Goal: Book appointment/travel/reservation

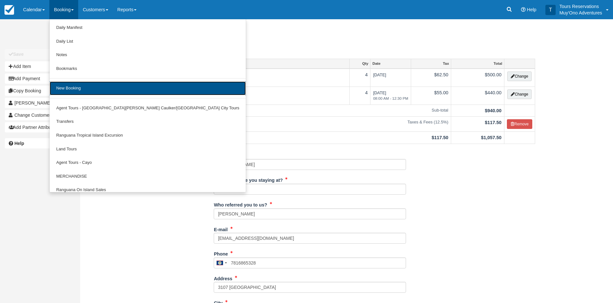
click at [78, 87] on link "New Booking" at bounding box center [148, 88] width 196 height 14
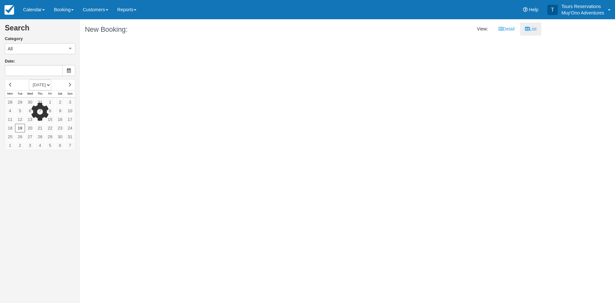
type input "[DATE]"
click at [72, 14] on link "Booking" at bounding box center [63, 9] width 29 height 19
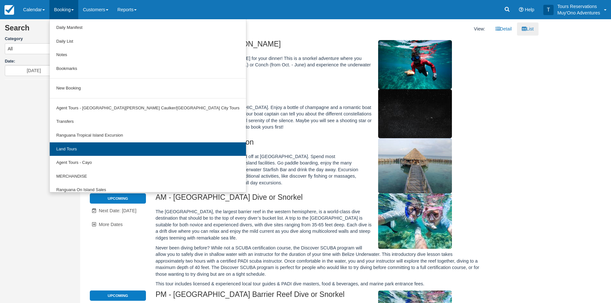
scroll to position [20, 0]
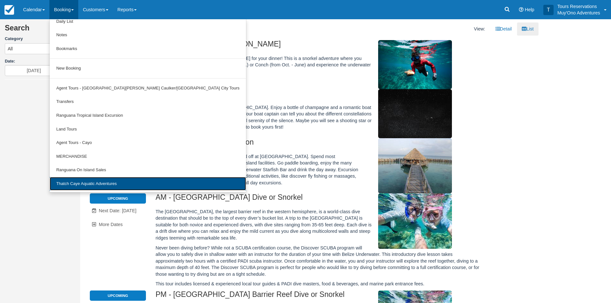
click at [101, 182] on link "Thatch Caye Aquatic Adventures" at bounding box center [148, 184] width 196 height 14
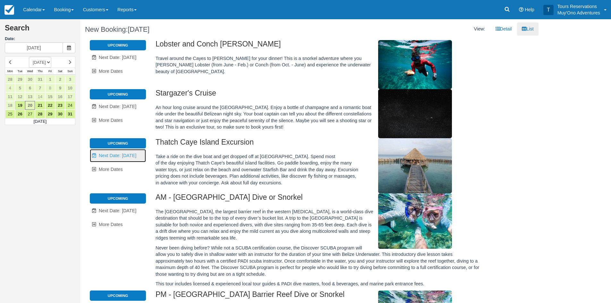
click at [122, 152] on link "Unavailable. Next Date: Aug 21" at bounding box center [118, 155] width 56 height 13
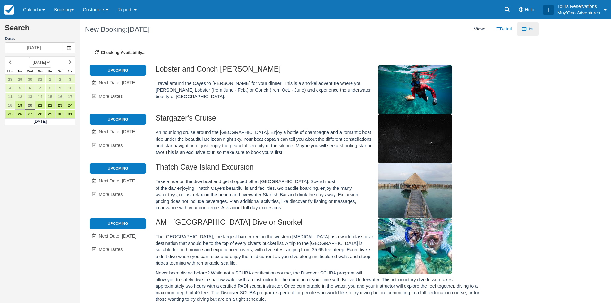
type input "08/21/25"
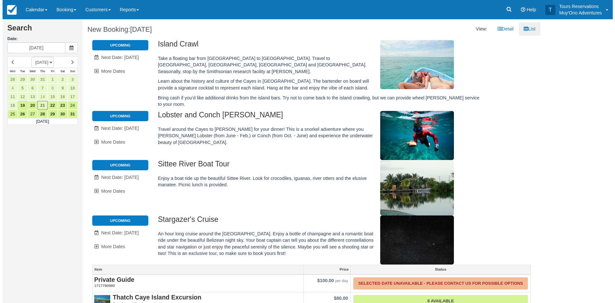
scroll to position [132, 0]
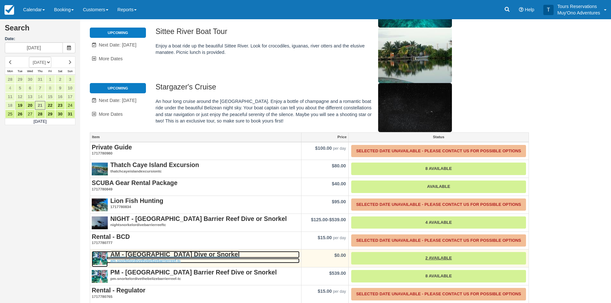
click at [146, 251] on strong "AM - [GEOGRAPHIC_DATA] Dive or Snorkel" at bounding box center [174, 254] width 129 height 7
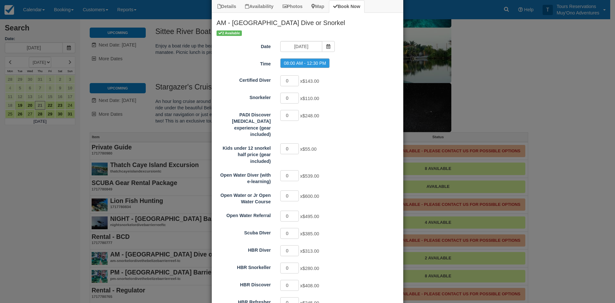
scroll to position [5, 0]
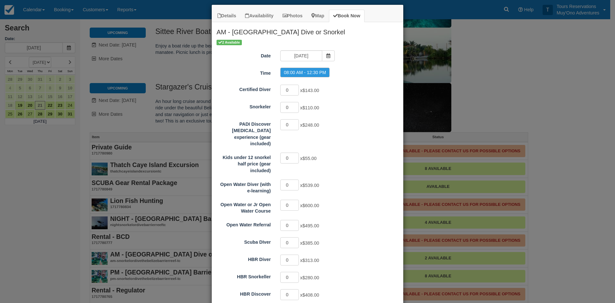
click at [504, 77] on div "Details Availability Photos Map Book Now AM - Belize Barrier Reef Dive or Snork…" at bounding box center [307, 151] width 615 height 303
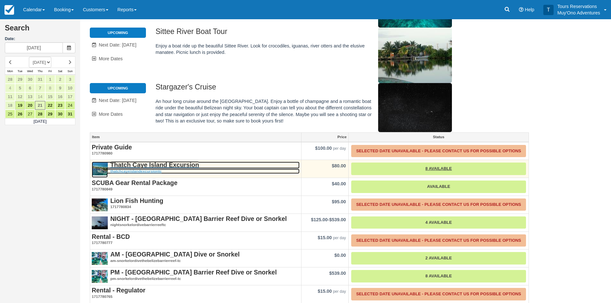
click at [168, 161] on strong "Thatch Caye Island Excursion" at bounding box center [154, 164] width 89 height 7
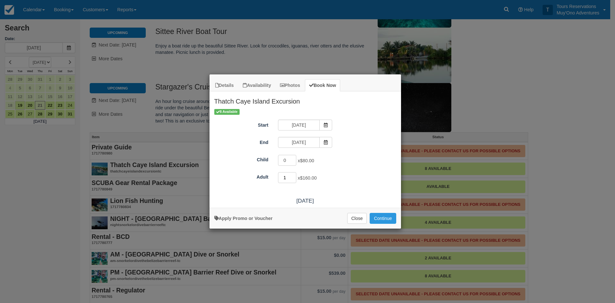
type input "1"
click at [291, 176] on input "1" at bounding box center [287, 177] width 19 height 11
click at [380, 217] on button "Continue" at bounding box center [383, 218] width 26 height 11
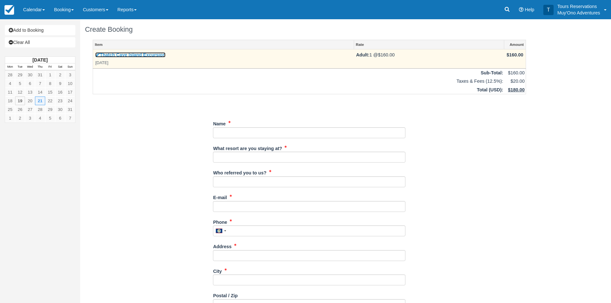
click at [129, 54] on link "Thatch Caye Island Excursion" at bounding box center [130, 54] width 70 height 5
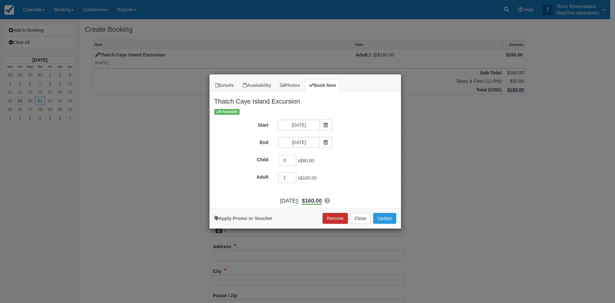
click at [334, 218] on button "Remove" at bounding box center [335, 218] width 25 height 11
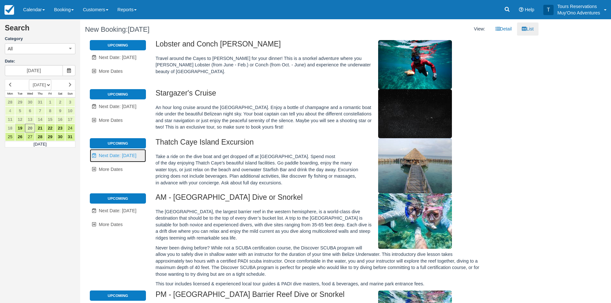
click at [134, 155] on span "Next Date: [DATE]" at bounding box center [117, 155] width 37 height 5
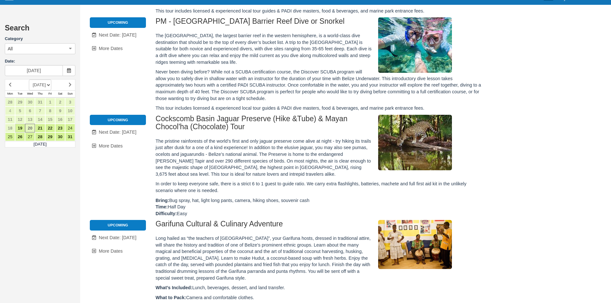
type input "08/21/25"
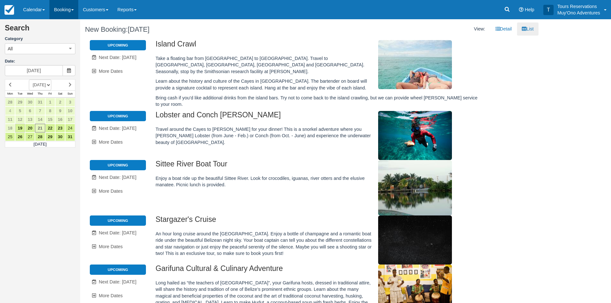
click at [74, 10] on span at bounding box center [72, 9] width 3 height 1
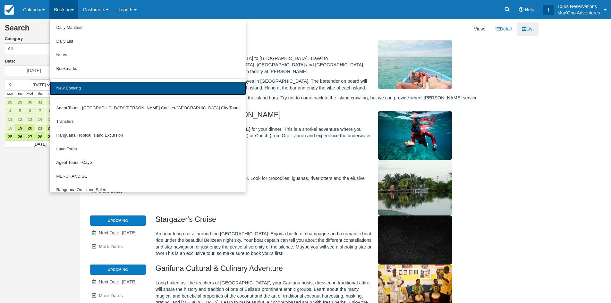
click at [75, 84] on link "New Booking" at bounding box center [148, 88] width 196 height 14
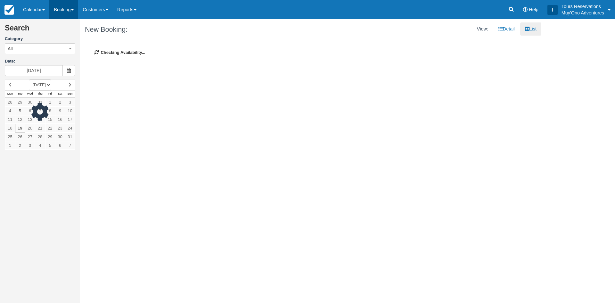
click at [64, 7] on link "Booking" at bounding box center [63, 9] width 29 height 19
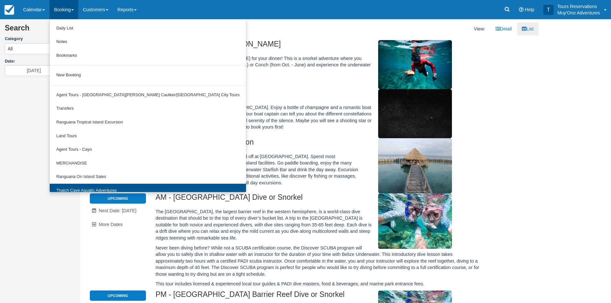
scroll to position [20, 0]
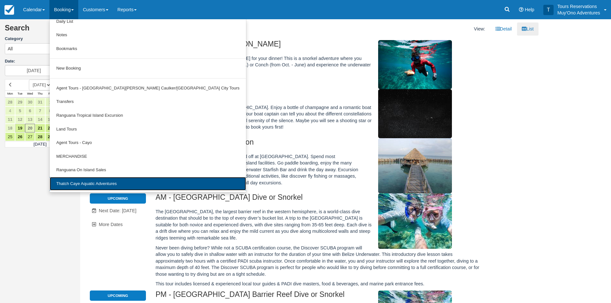
drag, startPoint x: 88, startPoint y: 181, endPoint x: 220, endPoint y: 126, distance: 143.4
click at [88, 181] on link "Thatch Caye Aquatic Adventures" at bounding box center [148, 184] width 196 height 14
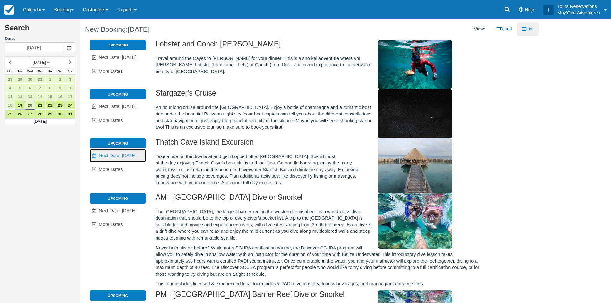
click at [120, 154] on span "Next Date: Aug 21" at bounding box center [117, 155] width 37 height 5
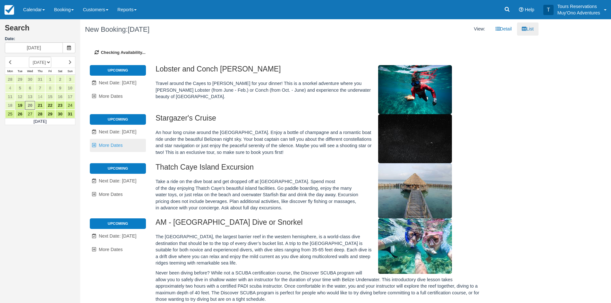
type input "08/21/25"
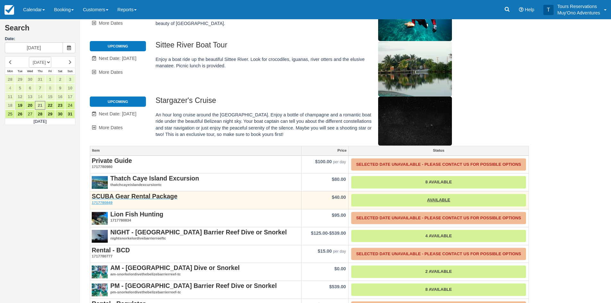
scroll to position [132, 0]
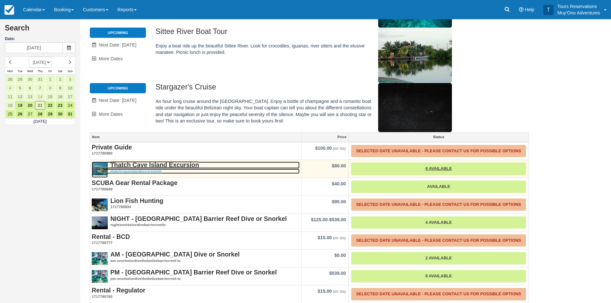
click at [154, 161] on strong "Thatch Caye Island Excursion" at bounding box center [154, 164] width 89 height 7
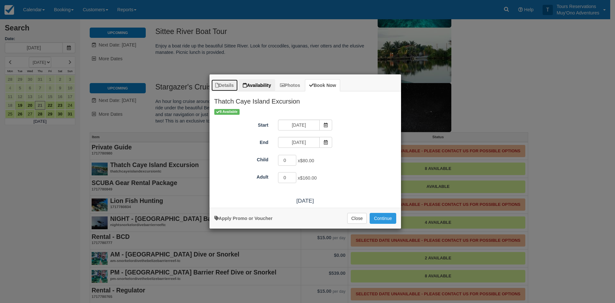
drag, startPoint x: 229, startPoint y: 84, endPoint x: 249, endPoint y: 82, distance: 20.9
click at [229, 84] on link "Details" at bounding box center [224, 85] width 27 height 12
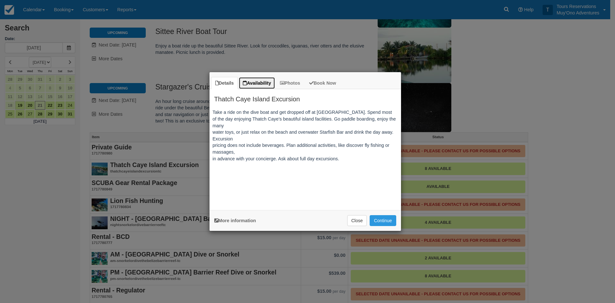
click at [254, 82] on link "Availability" at bounding box center [257, 83] width 37 height 12
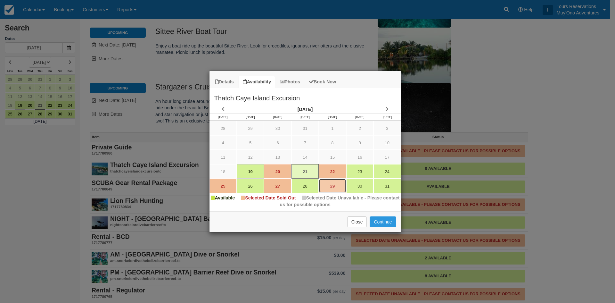
click at [337, 184] on link "29" at bounding box center [332, 186] width 27 height 14
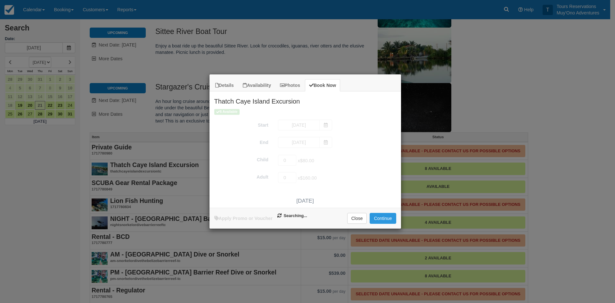
type input "08/29/25"
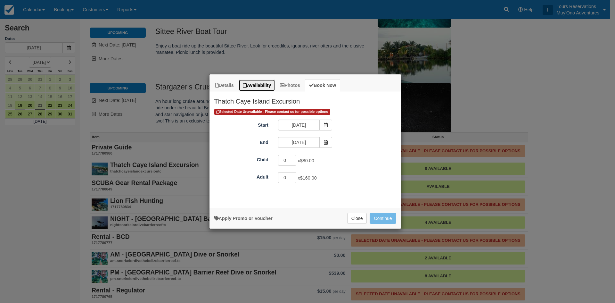
click at [262, 85] on link "Availability" at bounding box center [257, 85] width 37 height 12
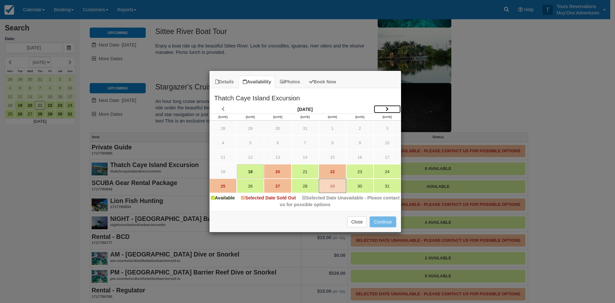
click at [387, 108] on icon "Item Modal" at bounding box center [387, 109] width 3 height 4
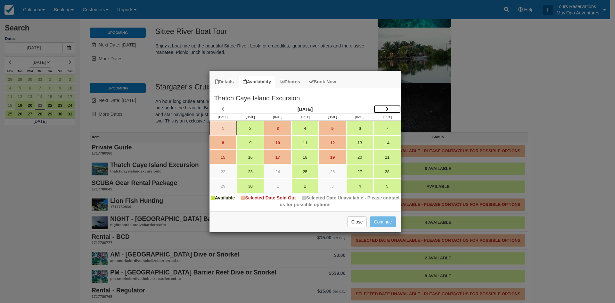
click at [389, 108] on link "Item Modal" at bounding box center [387, 109] width 27 height 9
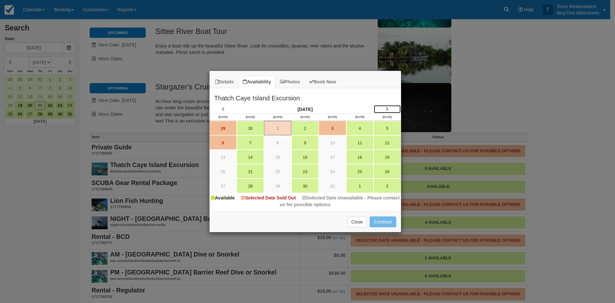
click at [389, 108] on link "Item Modal" at bounding box center [387, 109] width 27 height 9
click at [389, 108] on icon "Item Modal" at bounding box center [387, 109] width 3 height 4
click at [389, 109] on icon "Item Modal" at bounding box center [387, 109] width 3 height 4
click at [389, 109] on link "Item Modal" at bounding box center [387, 109] width 27 height 9
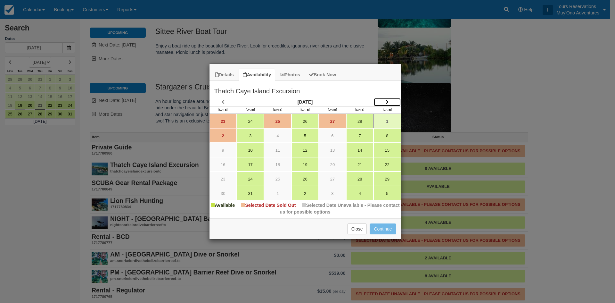
click at [386, 104] on link "Item Modal" at bounding box center [387, 102] width 27 height 9
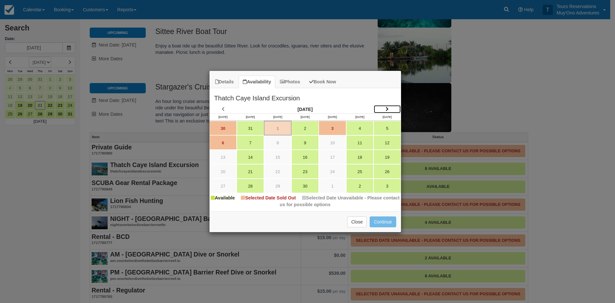
click at [388, 109] on icon "Item Modal" at bounding box center [387, 109] width 3 height 4
click at [361, 220] on button "Close" at bounding box center [357, 221] width 20 height 11
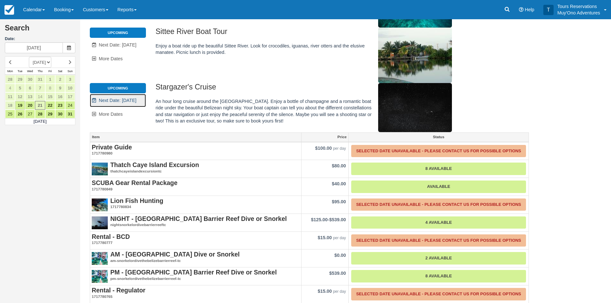
click at [114, 98] on span "Next Date: Aug 24" at bounding box center [117, 100] width 37 height 5
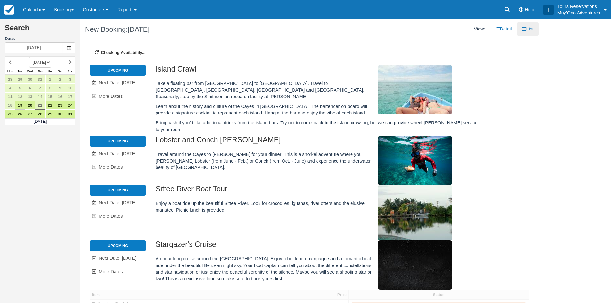
type input "08/24/25"
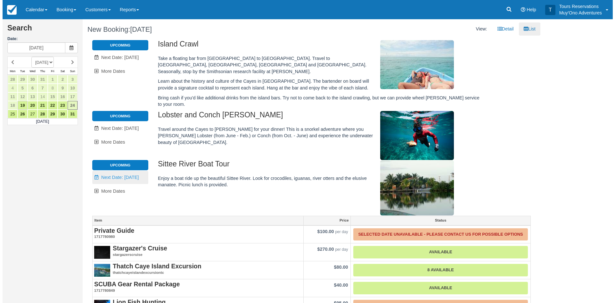
scroll to position [96, 0]
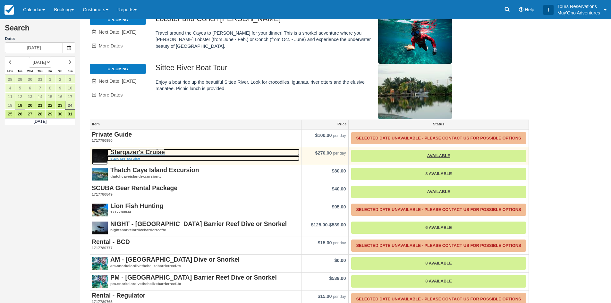
click at [141, 148] on strong "Stargazer's Cruise" at bounding box center [137, 151] width 54 height 7
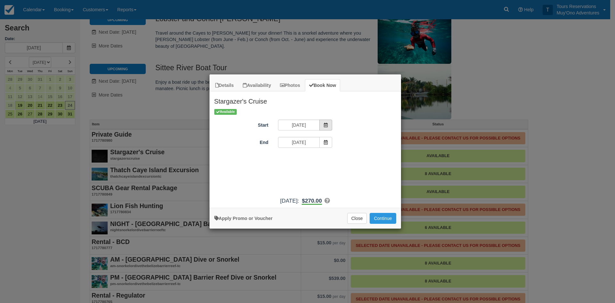
click at [329, 125] on span "Item Modal" at bounding box center [326, 125] width 13 height 11
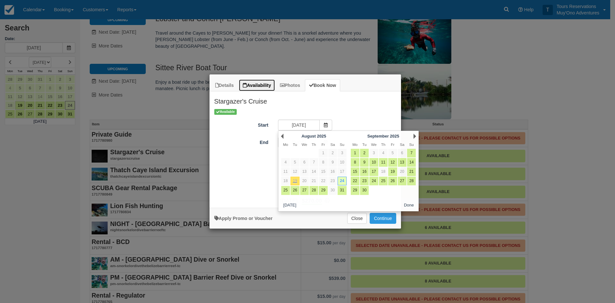
click at [242, 86] on link "Availability" at bounding box center [257, 85] width 37 height 12
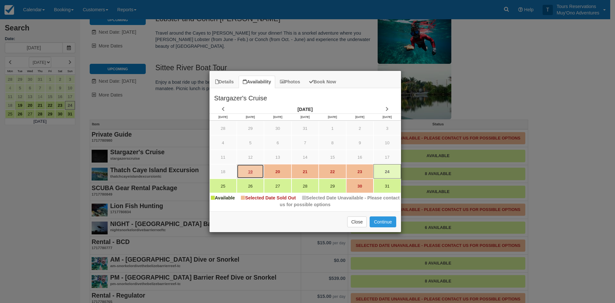
click at [248, 170] on link "19" at bounding box center [250, 171] width 27 height 14
type input "08/19/25"
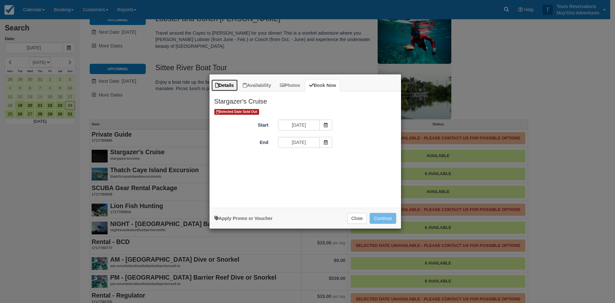
click at [226, 87] on link "Details" at bounding box center [224, 85] width 27 height 12
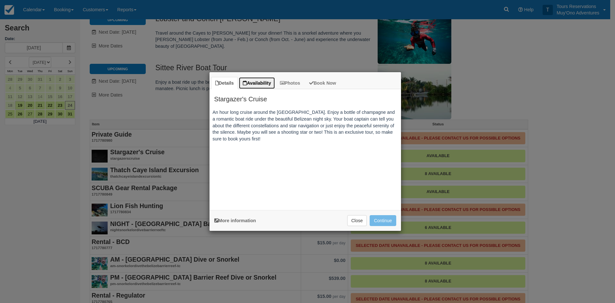
click at [254, 86] on link "Availability" at bounding box center [257, 83] width 37 height 12
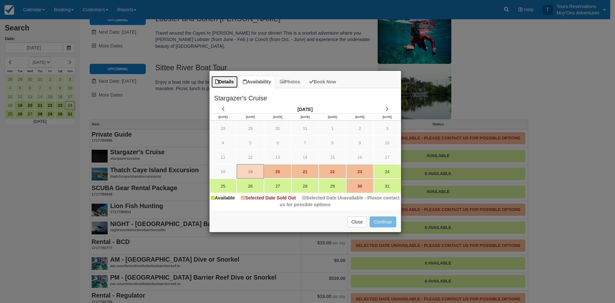
click at [220, 82] on link "Details" at bounding box center [224, 82] width 27 height 12
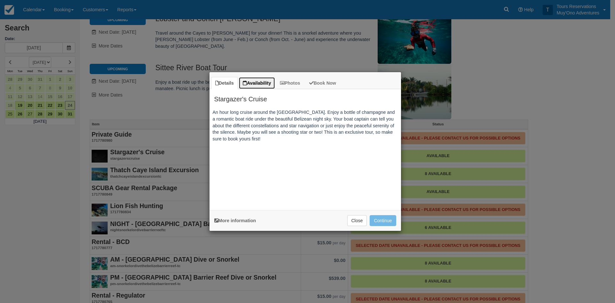
click at [255, 83] on link "Availability" at bounding box center [257, 83] width 37 height 12
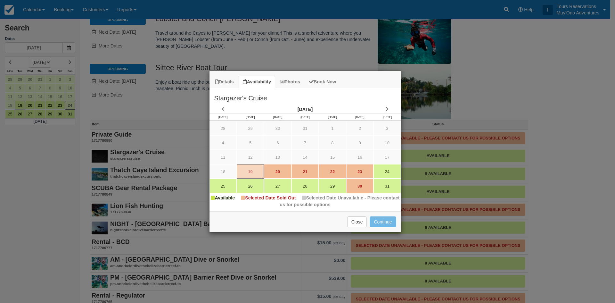
click at [480, 169] on div "Details Availability Photos Book Now Stargazer's Cruise An hour long cruise aro…" at bounding box center [307, 151] width 615 height 303
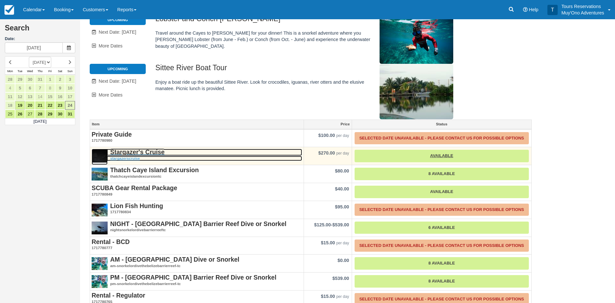
click at [139, 148] on strong "Stargazer's Cruise" at bounding box center [137, 151] width 54 height 7
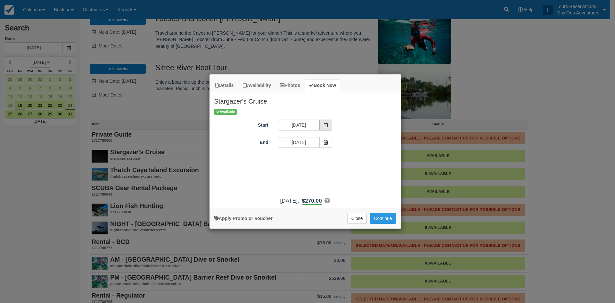
click at [332, 121] on span "Item Modal" at bounding box center [326, 125] width 13 height 11
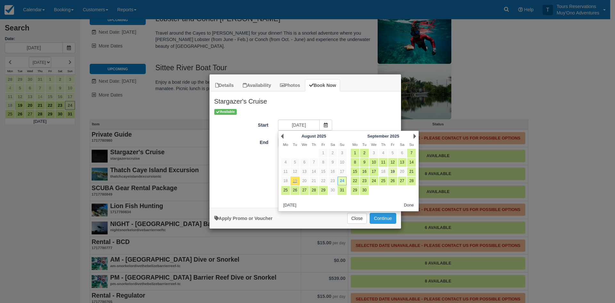
click at [393, 172] on link "19" at bounding box center [392, 171] width 9 height 9
type input "09/19/25"
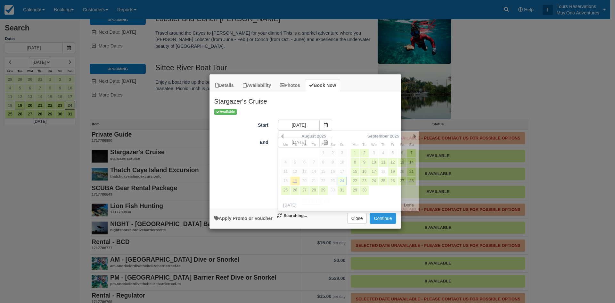
type input "09/19/25"
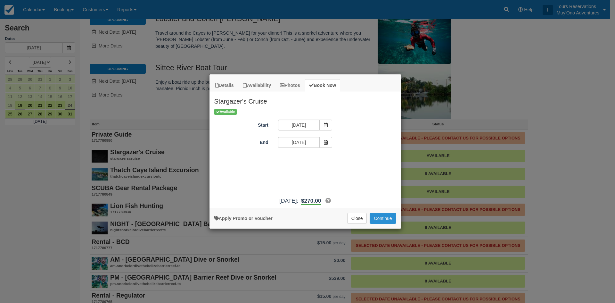
click at [388, 218] on button "Continue" at bounding box center [383, 218] width 26 height 11
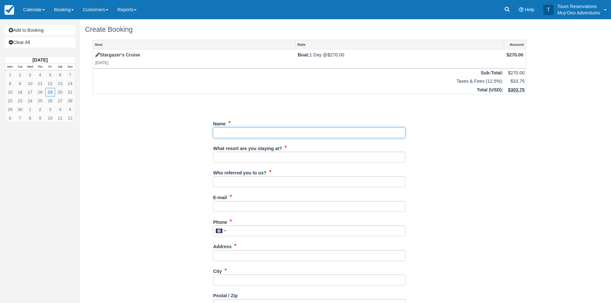
click at [221, 136] on input "Name" at bounding box center [309, 132] width 192 height 11
paste input "ashley halter"
click at [227, 132] on input "Name" at bounding box center [309, 132] width 192 height 11
type input "ashley halter"
click at [229, 154] on input "What resort are you staying at?" at bounding box center [309, 157] width 192 height 11
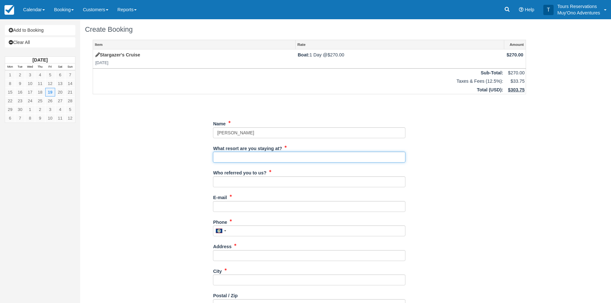
type input "Thatch Caye"
drag, startPoint x: 229, startPoint y: 188, endPoint x: 229, endPoint y: 182, distance: 6.7
click at [229, 188] on div "Who referred you to us?" at bounding box center [309, 179] width 192 height 25
click at [229, 181] on input "Who referred you to us?" at bounding box center [309, 181] width 192 height 11
type input "[PERSON_NAME]"
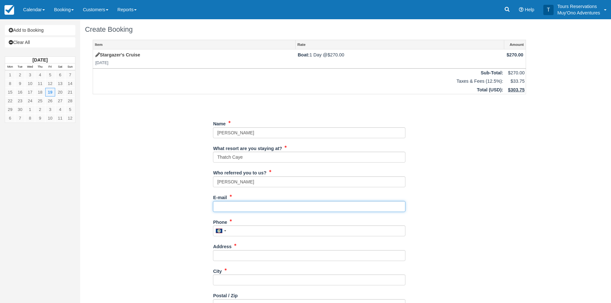
click at [227, 206] on input "E-mail" at bounding box center [309, 206] width 192 height 11
click at [228, 207] on input "E-mail" at bounding box center [309, 206] width 192 height 11
paste input "[EMAIL_ADDRESS][DOMAIN_NAME]"
click at [227, 206] on input "[EMAIL_ADDRESS][DOMAIN_NAME]" at bounding box center [309, 206] width 192 height 11
type input "[EMAIL_ADDRESS][DOMAIN_NAME]"
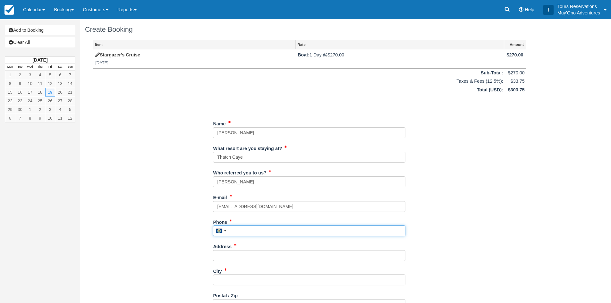
drag, startPoint x: 237, startPoint y: 231, endPoint x: 241, endPoint y: 204, distance: 28.1
click at [237, 231] on input "Phone" at bounding box center [309, 230] width 192 height 11
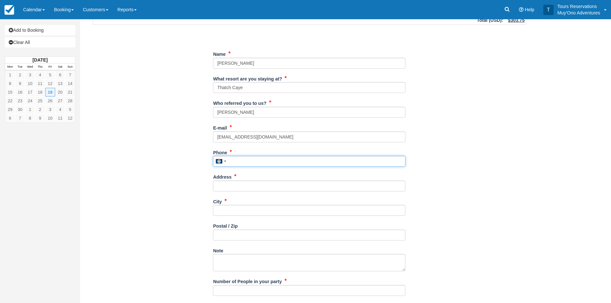
scroll to position [132, 0]
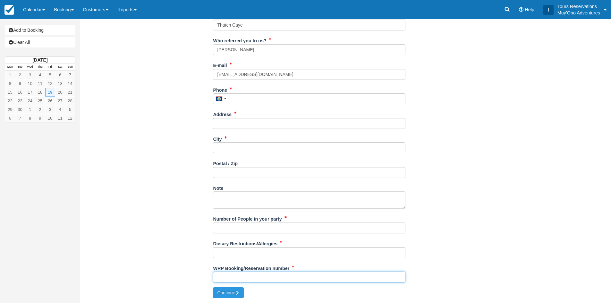
click at [226, 277] on input "WRP Booking/Reservation number" at bounding box center [309, 276] width 192 height 11
paste input "BB25081518410339"
type input "BB25081518410339"
click at [237, 251] on input "Dietary Restrictions/Allergies" at bounding box center [309, 252] width 192 height 11
type input "None"
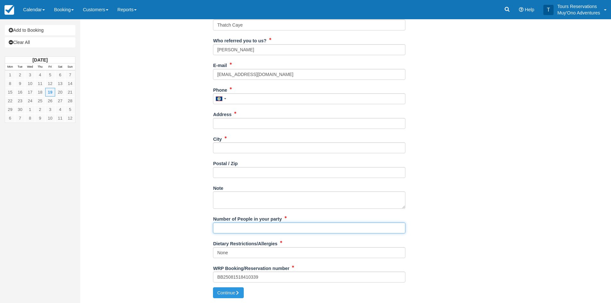
click at [230, 228] on input "Number of People in your party" at bounding box center [309, 227] width 192 height 11
paste input "the guest by: ashley halter"
drag, startPoint x: 269, startPoint y: 227, endPoint x: 240, endPoint y: 227, distance: 28.5
click at [240, 227] on input "2 Adults - the guest by: ashley halter" at bounding box center [309, 227] width 192 height 11
type input "2 Adults - ashley halter"
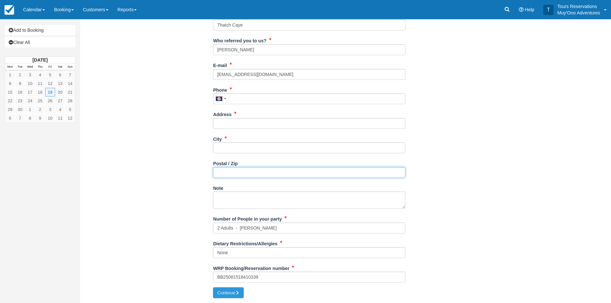
click at [216, 175] on input "Postal / Zip" at bounding box center [309, 172] width 192 height 11
type input "N/A"
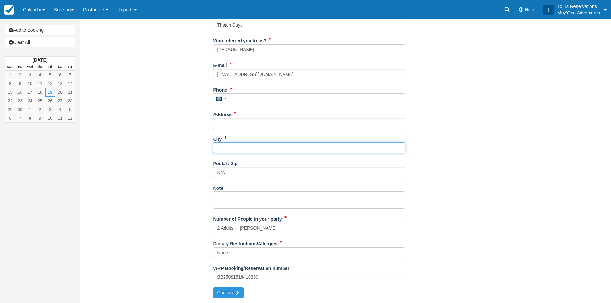
click at [240, 148] on input "City" at bounding box center [309, 147] width 192 height 11
type input "N/A"
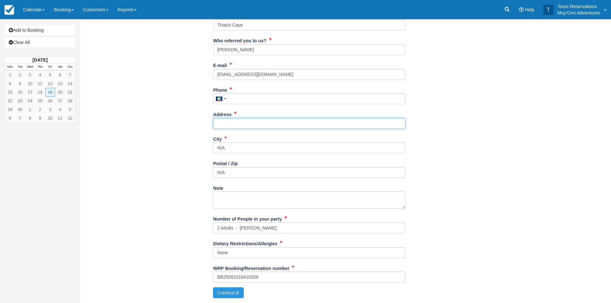
click at [234, 124] on input "Address" at bounding box center [309, 123] width 192 height 11
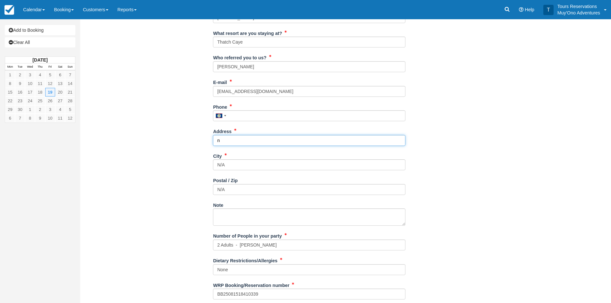
scroll to position [100, 0]
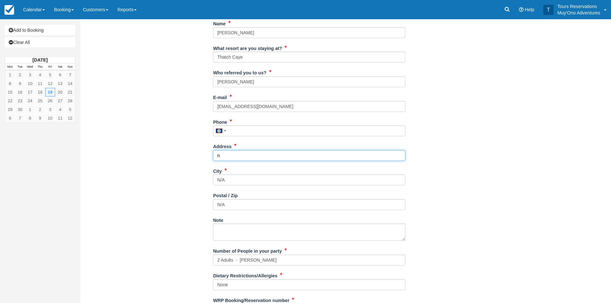
type input "n"
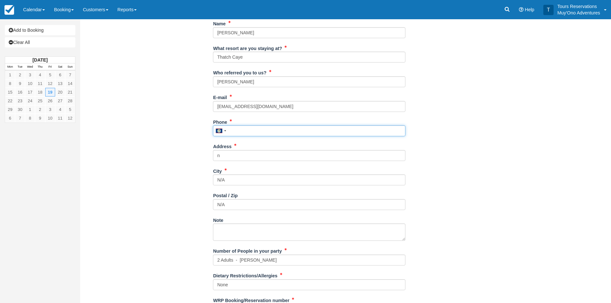
drag, startPoint x: 239, startPoint y: 132, endPoint x: 120, endPoint y: 49, distance: 145.5
click at [239, 132] on input "Phone" at bounding box center [309, 130] width 192 height 11
click at [234, 131] on input "Phone" at bounding box center [309, 130] width 192 height 11
paste input "4095539565"
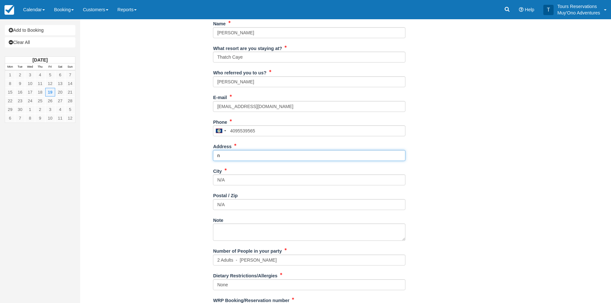
type input "4095539565"
click at [218, 156] on input "n" at bounding box center [309, 155] width 192 height 11
type input "N/A"
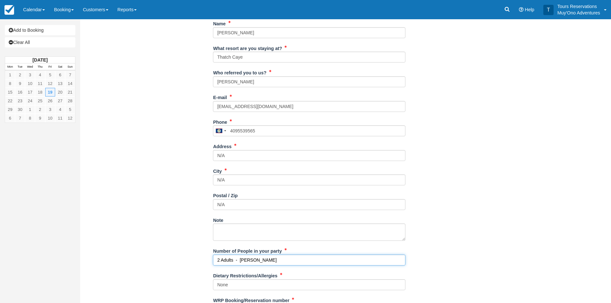
click at [290, 262] on input "2 Adults - ashley halter" at bounding box center [309, 259] width 192 height 11
click at [243, 260] on input "2 Adults - ashley halter , Ashely" at bounding box center [309, 259] width 192 height 11
click at [307, 262] on input "2 Adults - Ashley halter , Ashely" at bounding box center [309, 259] width 192 height 11
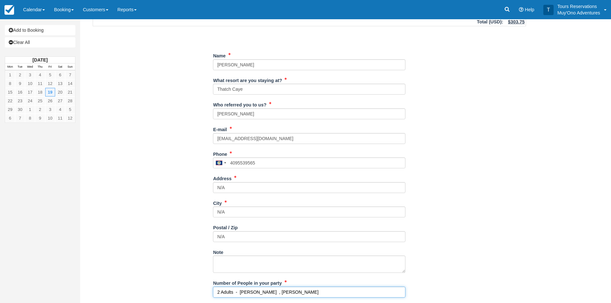
scroll to position [132, 0]
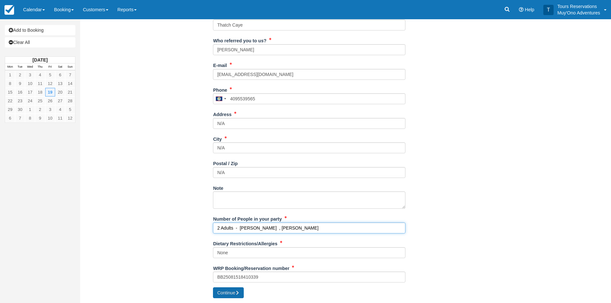
type input "2 Adults - Ashley halter , Ashely Roebuck"
click at [215, 295] on button "Continue" at bounding box center [228, 292] width 31 height 11
type input "+5014095539565"
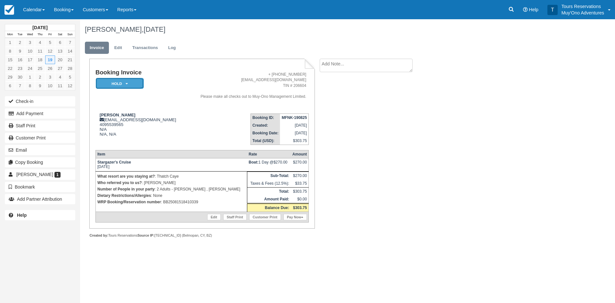
click at [130, 80] on em "HOLD" at bounding box center [120, 83] width 48 height 11
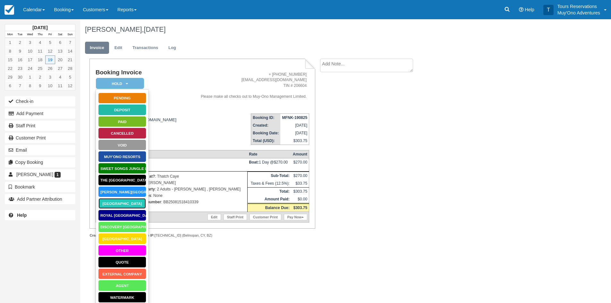
click at [124, 201] on link "[GEOGRAPHIC_DATA]" at bounding box center [122, 203] width 48 height 11
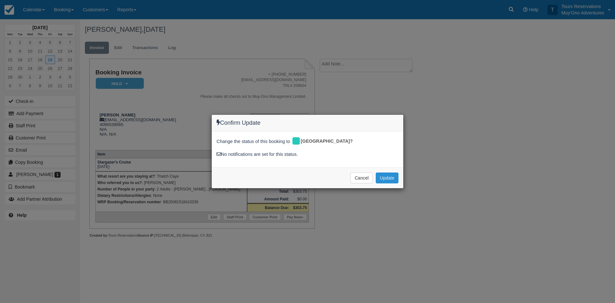
click at [391, 177] on button "Update" at bounding box center [387, 177] width 23 height 11
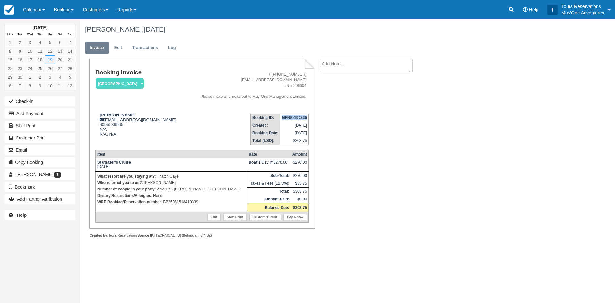
drag, startPoint x: 282, startPoint y: 117, endPoint x: 307, endPoint y: 116, distance: 24.7
click at [307, 116] on strong "MFNK-190825" at bounding box center [294, 117] width 25 height 4
copy strong "MFNK-190825"
click at [419, 134] on div "Booking Invoice Thatch Caye Resort   Pending HOLD Deposit Paid Cancelled Void M…" at bounding box center [256, 155] width 353 height 193
click at [117, 47] on link "Edit" at bounding box center [118, 48] width 17 height 12
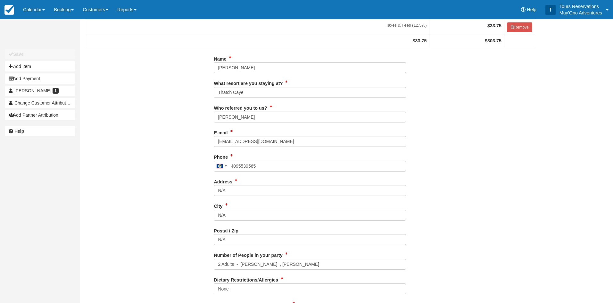
scroll to position [115, 0]
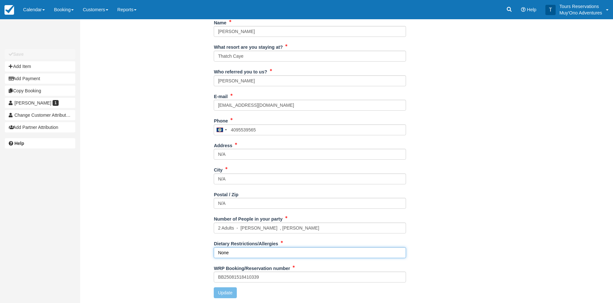
drag, startPoint x: 236, startPoint y: 254, endPoint x: 182, endPoint y: 255, distance: 53.5
click at [182, 255] on div "Name [PERSON_NAME] What resort are you staying at? Thatch Caye Who referred you…" at bounding box center [310, 160] width 460 height 286
paste input "[PERSON_NAME]: dairy, gluten"
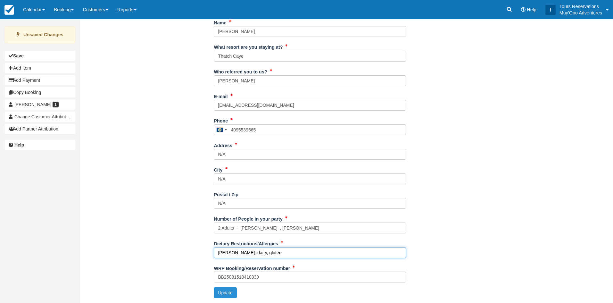
type input "[PERSON_NAME]: dairy, gluten"
click at [226, 295] on button "Update" at bounding box center [225, 292] width 23 height 11
type input "[PHONE_NUMBER]"
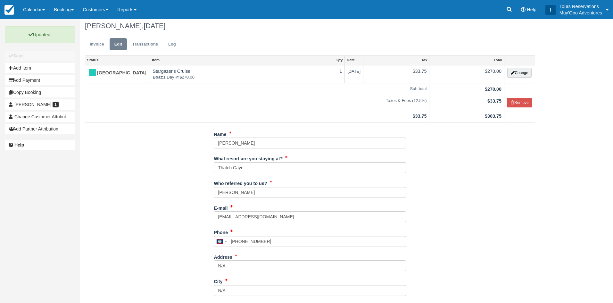
scroll to position [0, 0]
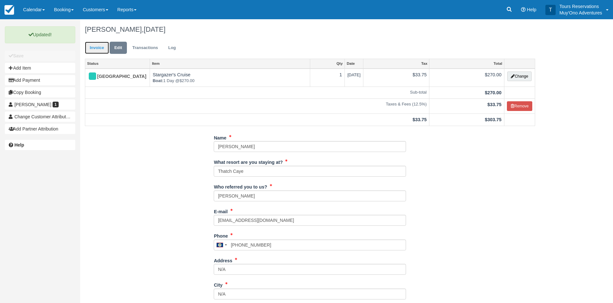
click at [97, 51] on link "Invoice" at bounding box center [97, 48] width 24 height 12
